Goal: Information Seeking & Learning: Find specific fact

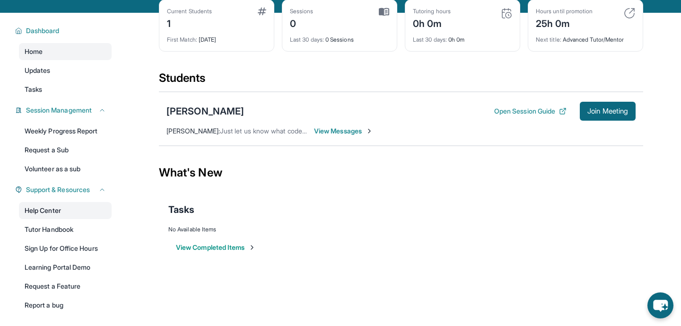
scroll to position [53, 0]
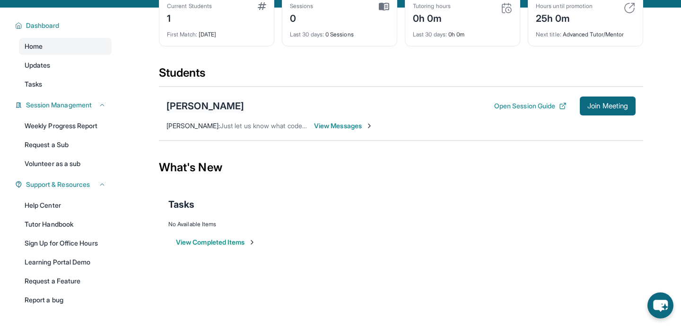
click at [186, 104] on div "[PERSON_NAME]" at bounding box center [206, 105] width 78 height 13
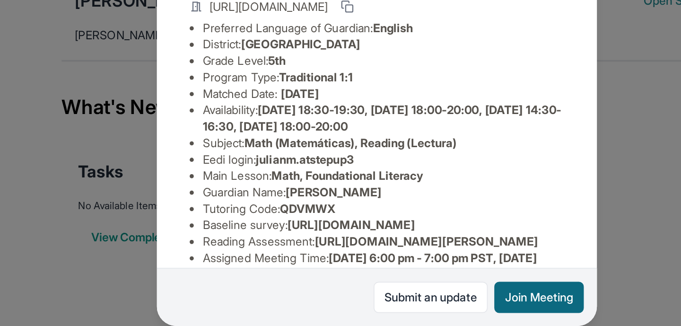
scroll to position [0, 0]
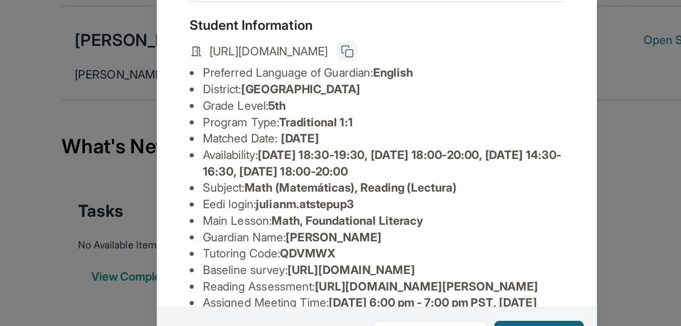
click at [327, 114] on icon at bounding box center [324, 113] width 8 height 8
click at [327, 116] on icon at bounding box center [324, 113] width 8 height 8
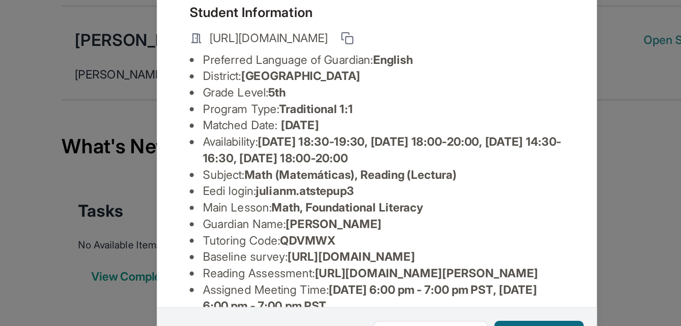
drag, startPoint x: 267, startPoint y: 135, endPoint x: 390, endPoint y: 137, distance: 123.0
click at [390, 132] on li "District: [GEOGRAPHIC_DATA]" at bounding box center [344, 126] width 208 height 9
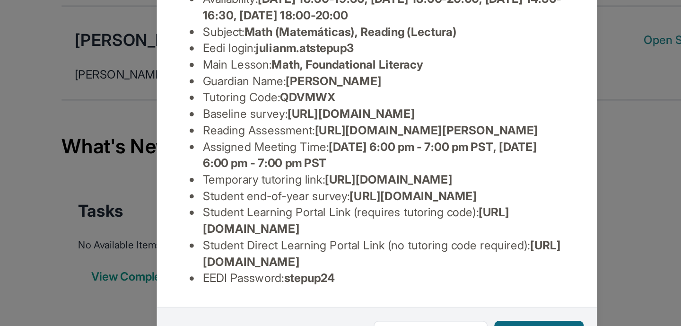
scroll to position [202, 0]
click at [387, 236] on span "[URL][DOMAIN_NAME]" at bounding box center [343, 229] width 206 height 18
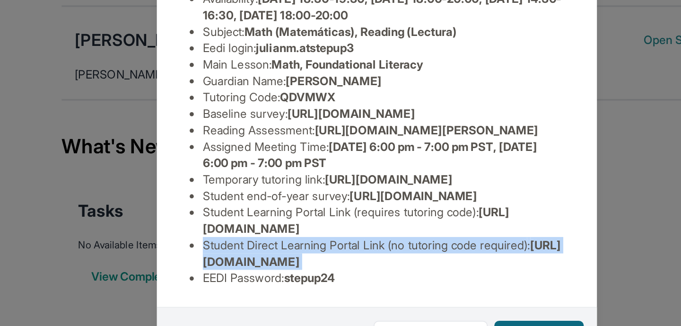
click at [387, 236] on span "[URL][DOMAIN_NAME]" at bounding box center [343, 229] width 206 height 18
copy li "Student Direct Learning Portal Link (no tutoring code required) : [URL][DOMAIN_…"
